Goal: Use online tool/utility: Use online tool/utility

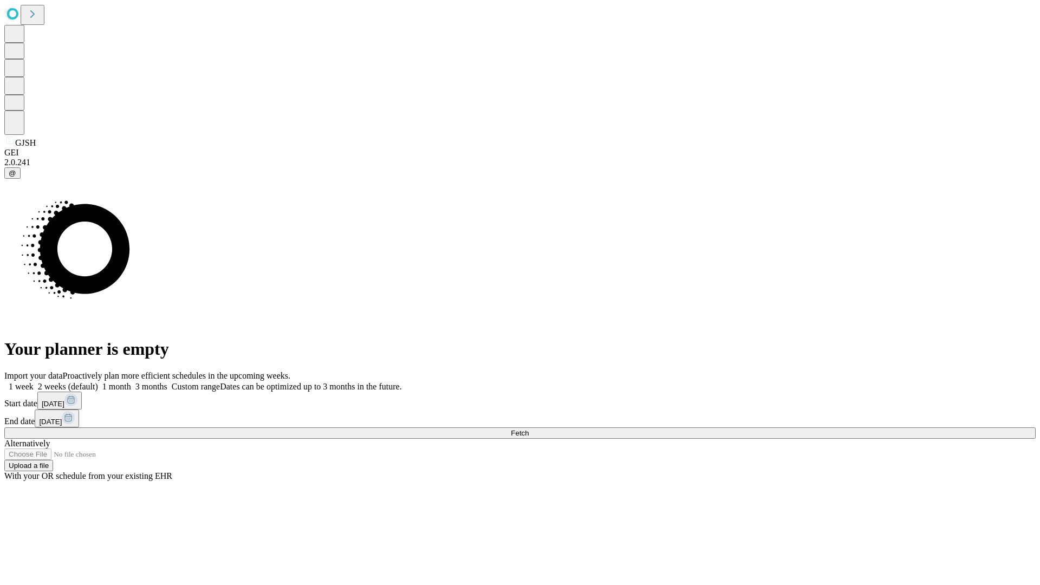
click at [529, 429] on span "Fetch" at bounding box center [520, 433] width 18 height 8
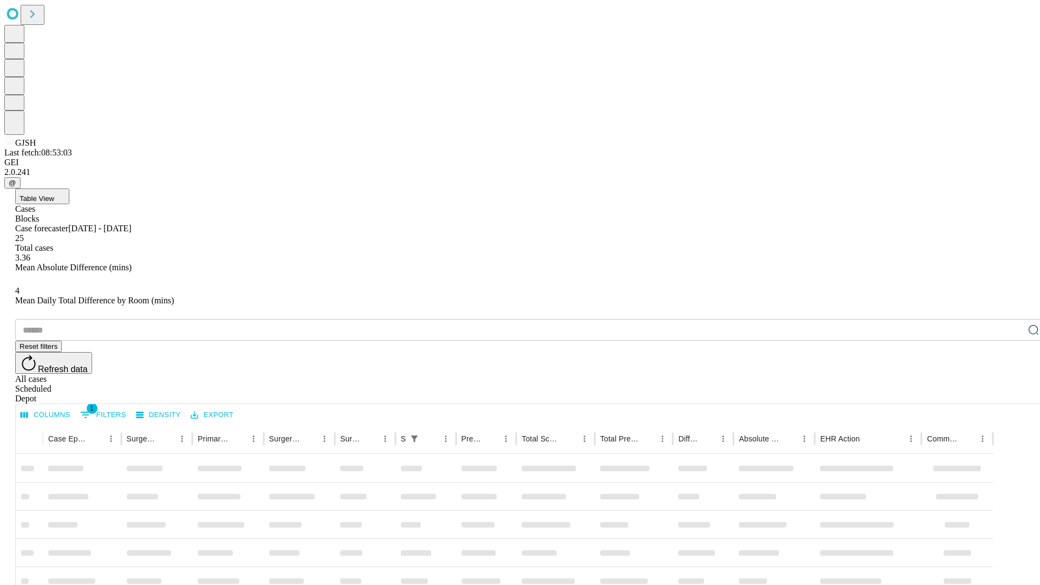
click at [54, 194] on span "Table View" at bounding box center [36, 198] width 35 height 8
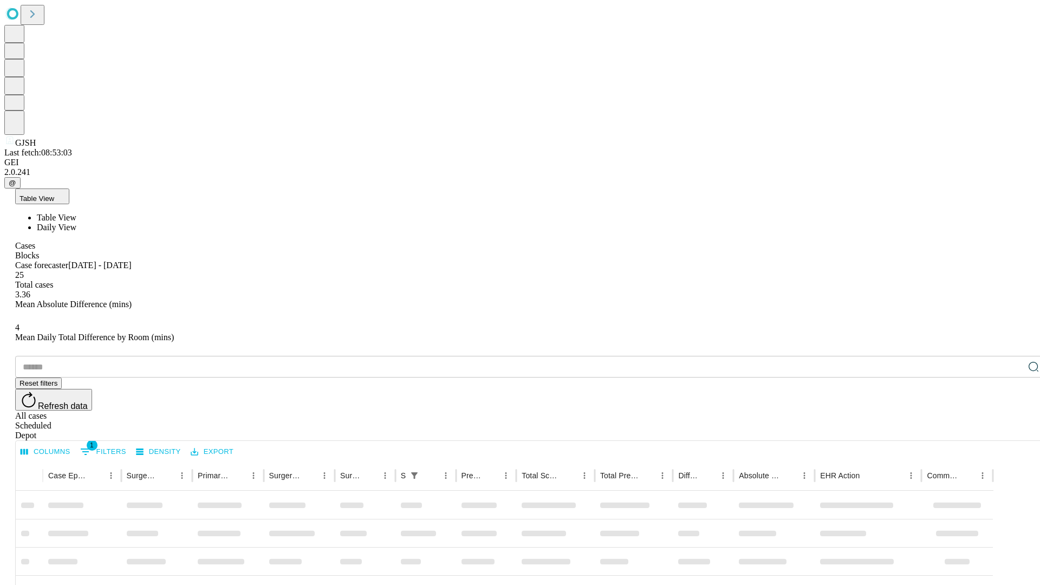
click at [76, 223] on span "Daily View" at bounding box center [57, 227] width 40 height 9
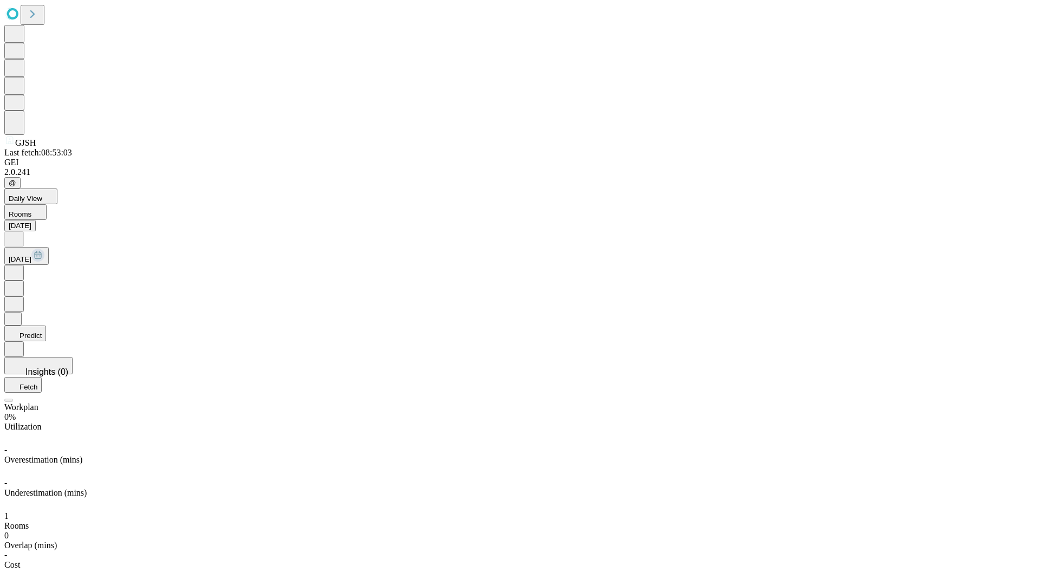
click at [46, 325] on button "Predict" at bounding box center [25, 333] width 42 height 16
